Goal: Navigation & Orientation: Find specific page/section

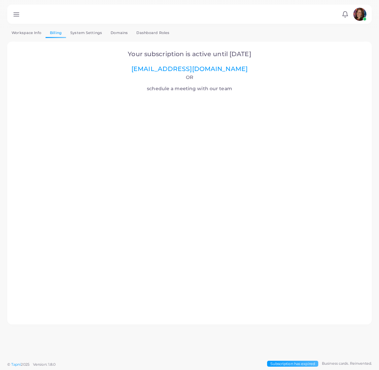
click at [357, 13] on img at bounding box center [359, 14] width 13 height 13
click at [338, 38] on li "[PERSON_NAME] ([EMAIL_ADDRESS][DOMAIN_NAME])" at bounding box center [341, 39] width 54 height 21
click at [21, 33] on link "Workspace Info" at bounding box center [26, 33] width 38 height 10
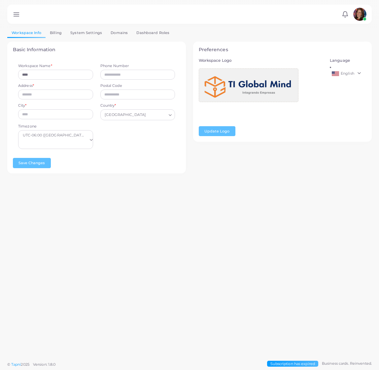
click at [356, 70] on link "English" at bounding box center [348, 74] width 37 height 8
click at [351, 71] on span "English" at bounding box center [348, 73] width 14 height 5
click at [151, 33] on link "Dashboard Roles" at bounding box center [153, 33] width 42 height 10
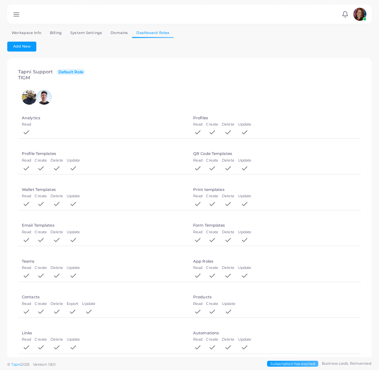
click at [357, 15] on img at bounding box center [359, 14] width 13 height 13
click at [335, 36] on li "[PERSON_NAME] ([EMAIL_ADDRESS][DOMAIN_NAME])" at bounding box center [341, 39] width 54 height 21
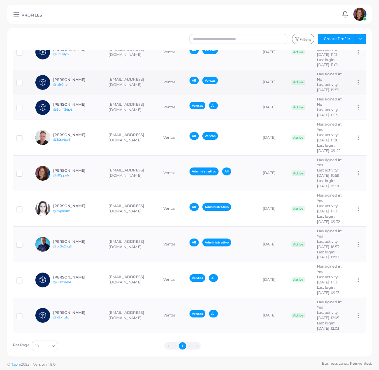
scroll to position [76, 0]
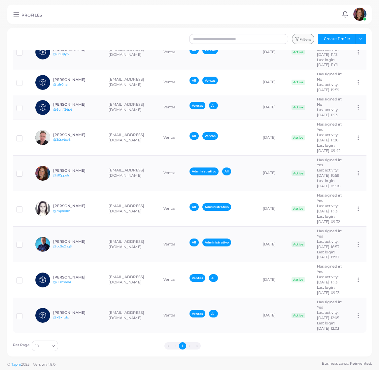
click at [308, 37] on button "Filters" at bounding box center [303, 39] width 22 height 11
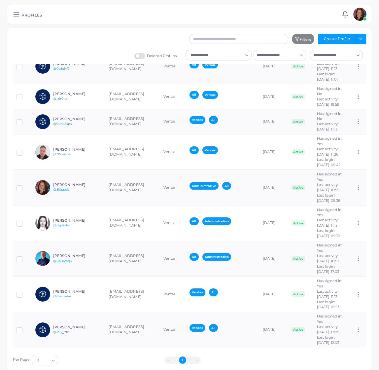
click at [17, 15] on icon at bounding box center [16, 14] width 7 height 7
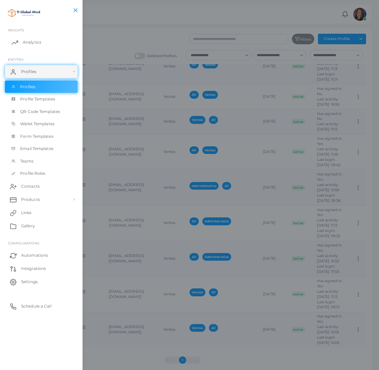
click at [33, 44] on span "Analytics" at bounding box center [32, 42] width 18 height 6
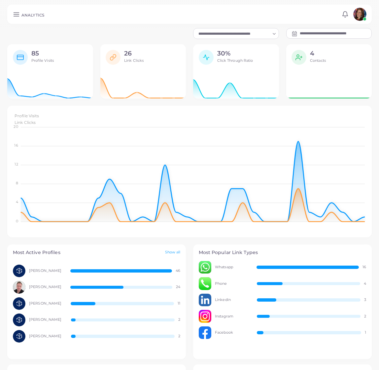
scroll to position [0, 0]
click at [172, 252] on link "Show all" at bounding box center [173, 253] width 16 height 6
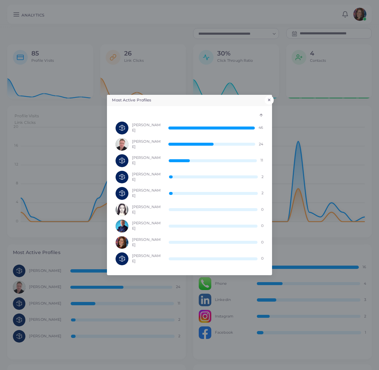
click at [270, 99] on button "×" at bounding box center [269, 100] width 9 height 9
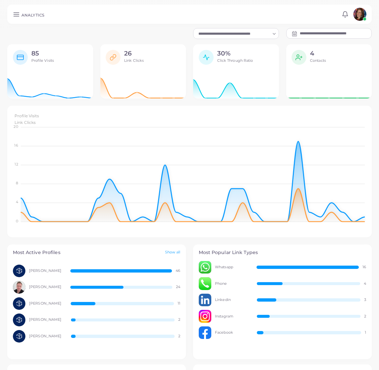
click at [52, 64] on div "85 Profile Visits" at bounding box center [42, 59] width 23 height 18
click at [32, 62] on span "Profile Visits" at bounding box center [42, 60] width 23 height 5
click at [16, 15] on icon at bounding box center [16, 14] width 7 height 7
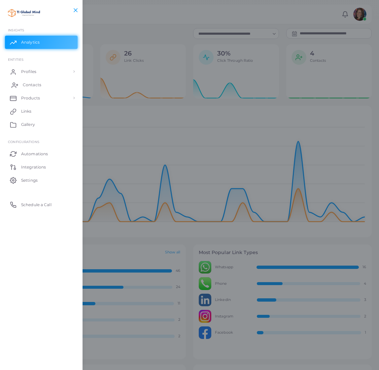
click at [41, 82] on link "Contacts" at bounding box center [41, 84] width 73 height 13
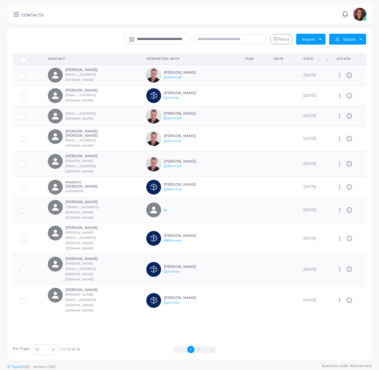
click at [198, 348] on button "2" at bounding box center [197, 349] width 7 height 7
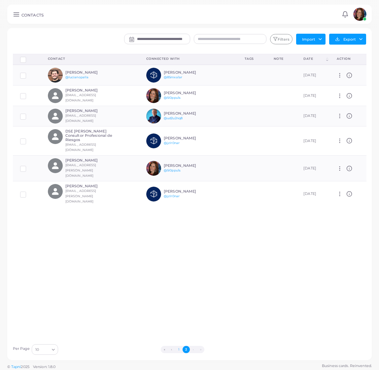
click at [178, 348] on button "1" at bounding box center [178, 349] width 7 height 7
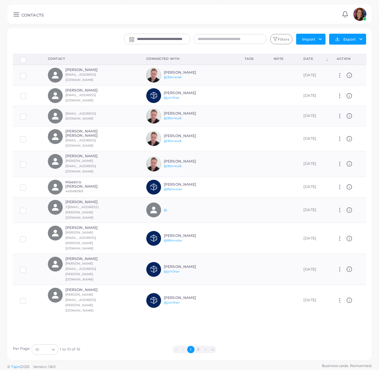
drag, startPoint x: 17, startPoint y: 15, endPoint x: 60, endPoint y: 35, distance: 48.0
click at [17, 15] on icon at bounding box center [16, 14] width 7 height 7
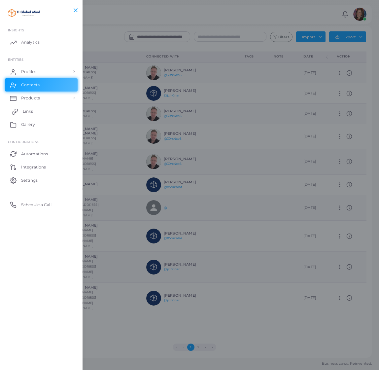
scroll to position [2, 0]
click at [27, 98] on span "Products" at bounding box center [32, 98] width 19 height 6
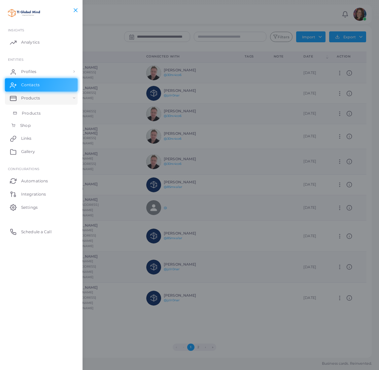
click at [34, 114] on span "Products" at bounding box center [31, 113] width 19 height 6
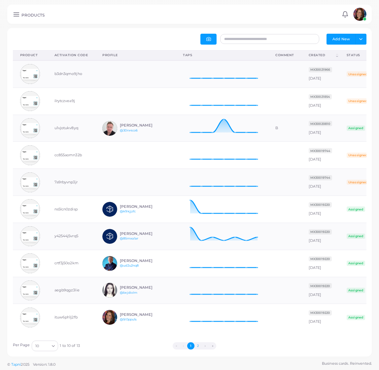
click at [197, 346] on button "2" at bounding box center [197, 345] width 7 height 7
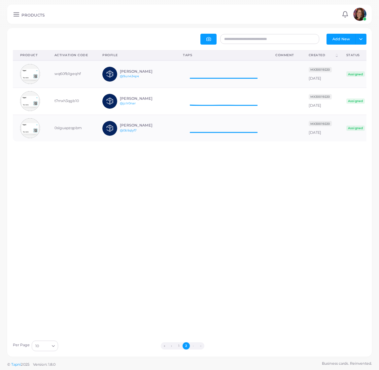
scroll to position [27, 92]
click at [178, 345] on button "1" at bounding box center [178, 345] width 7 height 7
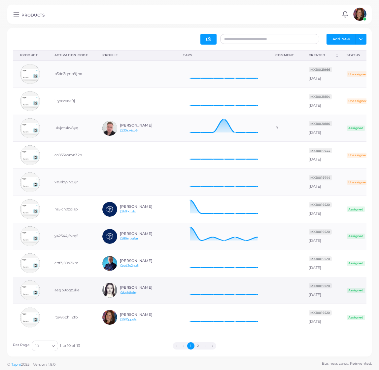
click at [133, 288] on h6 "Fernanda Rayas" at bounding box center [144, 287] width 49 height 4
click at [161, 293] on div "Fernanda Rayas @bxjdiolm" at bounding box center [144, 290] width 49 height 10
click at [163, 301] on td "Fernanda Rayas @bxjdiolm" at bounding box center [135, 290] width 81 height 27
click at [160, 296] on div "Fernanda Rayas @bxjdiolm" at bounding box center [135, 290] width 66 height 15
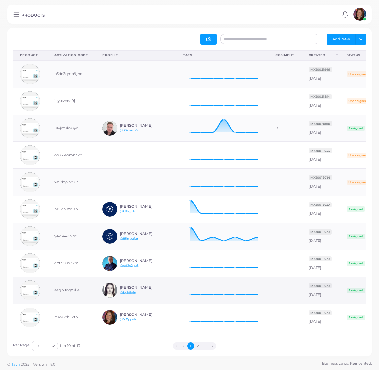
click at [160, 296] on div "Fernanda Rayas @bxjdiolm" at bounding box center [135, 290] width 66 height 15
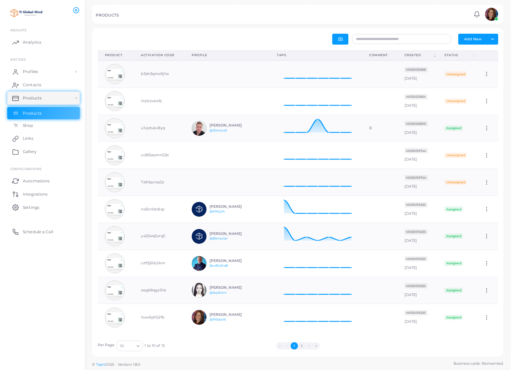
scroll to position [0, 0]
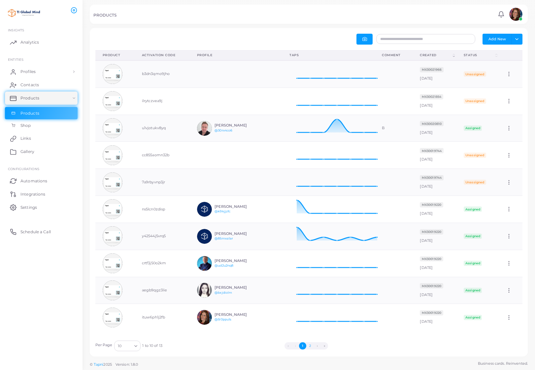
click at [310, 345] on button "2" at bounding box center [309, 345] width 7 height 7
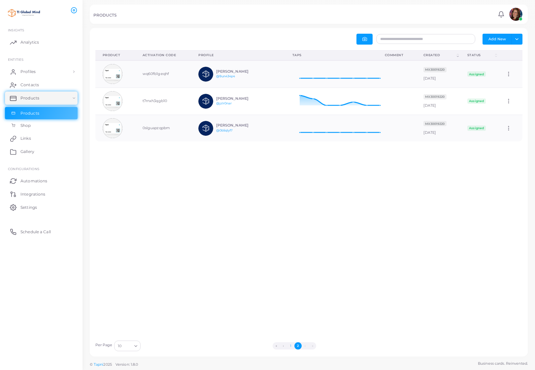
click at [291, 346] on button "1" at bounding box center [290, 345] width 7 height 7
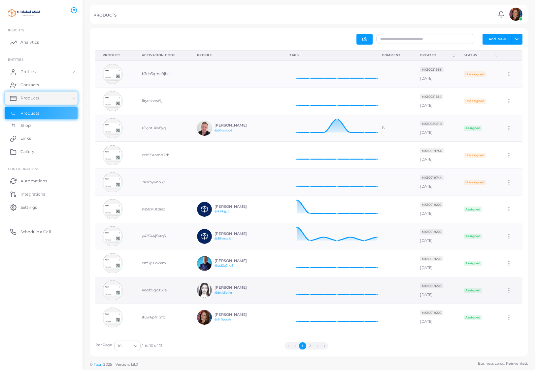
scroll to position [0, 0]
click at [311, 345] on button "2" at bounding box center [309, 345] width 7 height 7
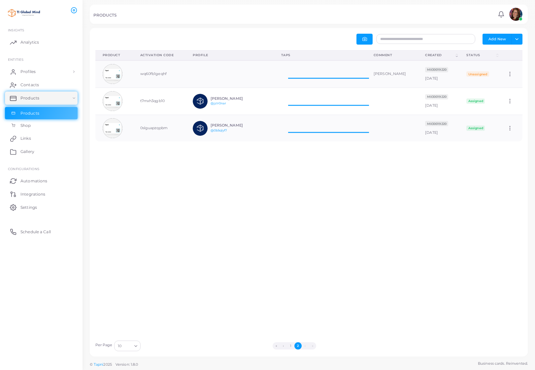
scroll to position [0, 0]
click at [290, 346] on button "1" at bounding box center [290, 345] width 7 height 7
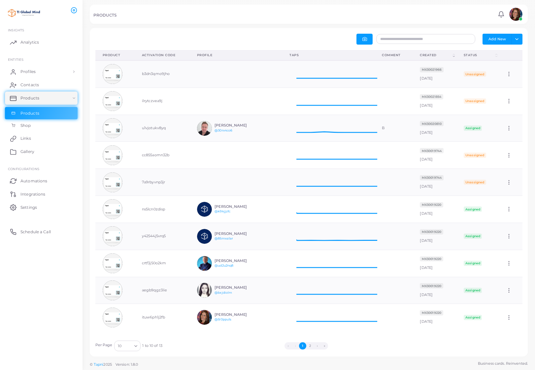
scroll to position [27, 106]
click at [309, 344] on button "2" at bounding box center [309, 345] width 7 height 7
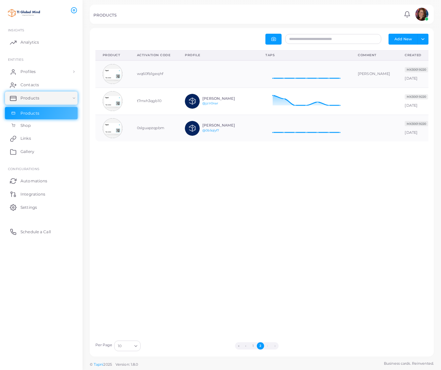
scroll to position [0, 0]
click at [253, 344] on button "1" at bounding box center [253, 345] width 7 height 7
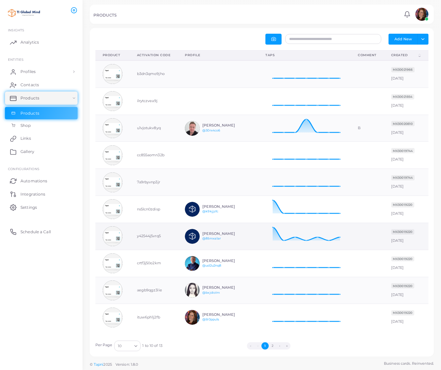
scroll to position [0, 0]
click at [58, 73] on link "Profiles" at bounding box center [41, 71] width 73 height 13
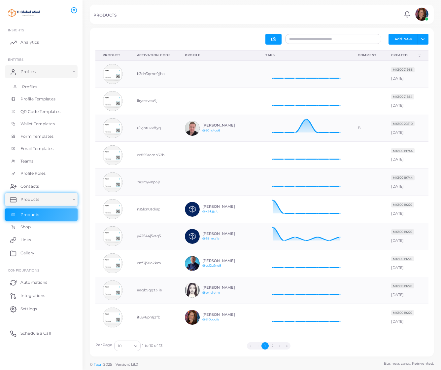
click at [31, 87] on span "Profiles" at bounding box center [29, 87] width 15 height 6
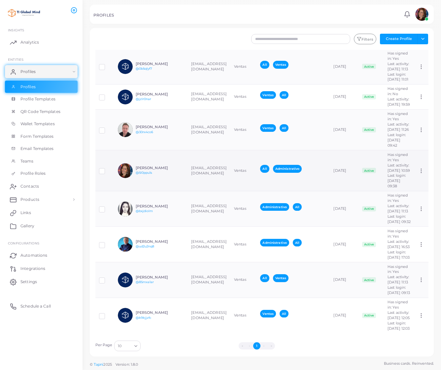
scroll to position [77, 0]
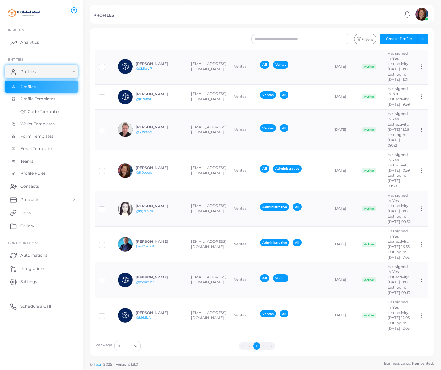
click at [264, 346] on li "›" at bounding box center [263, 345] width 7 height 7
click at [263, 346] on li "›" at bounding box center [263, 345] width 7 height 7
click at [59, 70] on link "Profiles" at bounding box center [41, 71] width 73 height 13
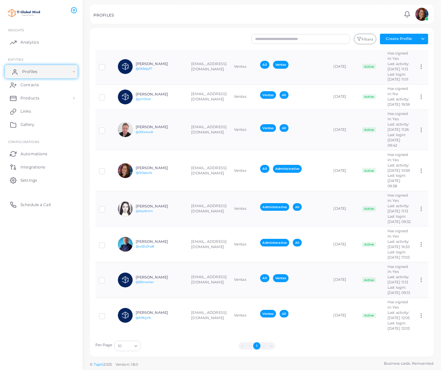
click at [59, 70] on link "Profiles" at bounding box center [41, 71] width 73 height 13
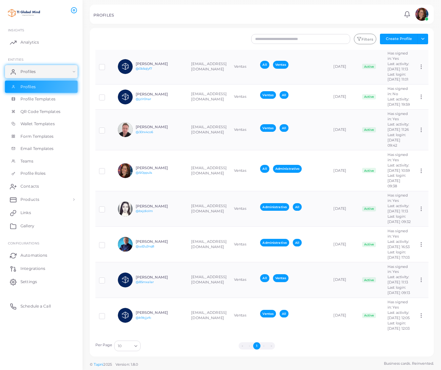
click at [263, 346] on li "›" at bounding box center [263, 345] width 7 height 7
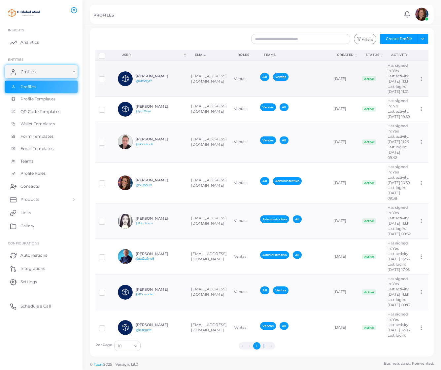
scroll to position [0, 0]
click at [28, 85] on span "Profiles" at bounding box center [29, 87] width 15 height 6
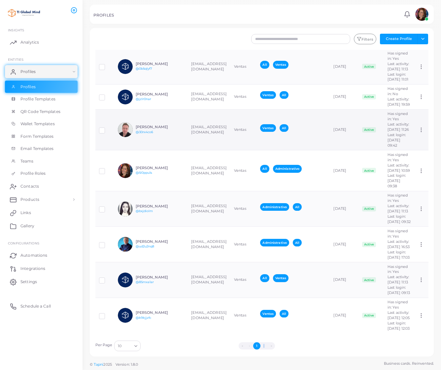
scroll to position [77, 0]
